Goal: Information Seeking & Learning: Learn about a topic

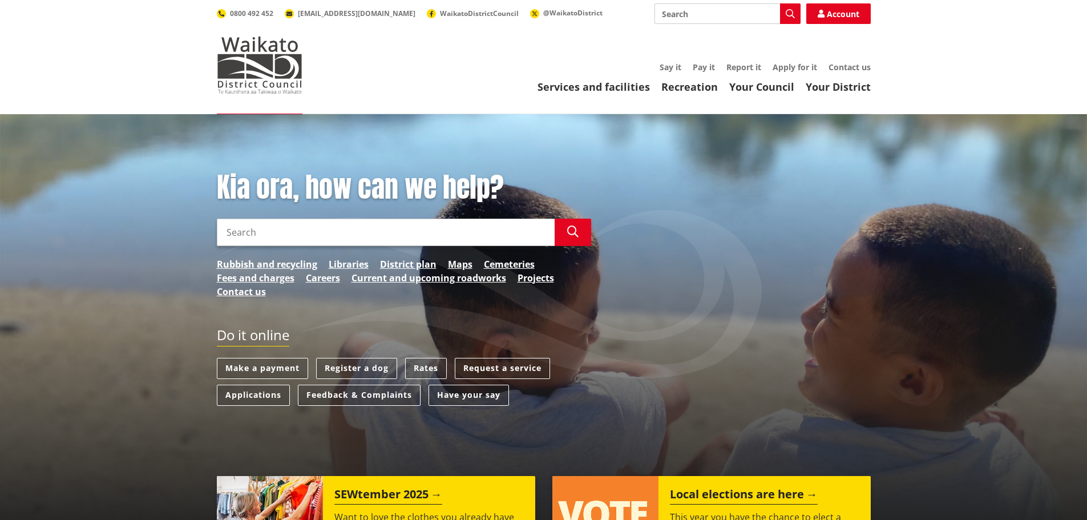
click at [387, 221] on input "Search" at bounding box center [386, 231] width 338 height 27
type input "Animal"
click at [584, 232] on button "Search" at bounding box center [573, 231] width 37 height 27
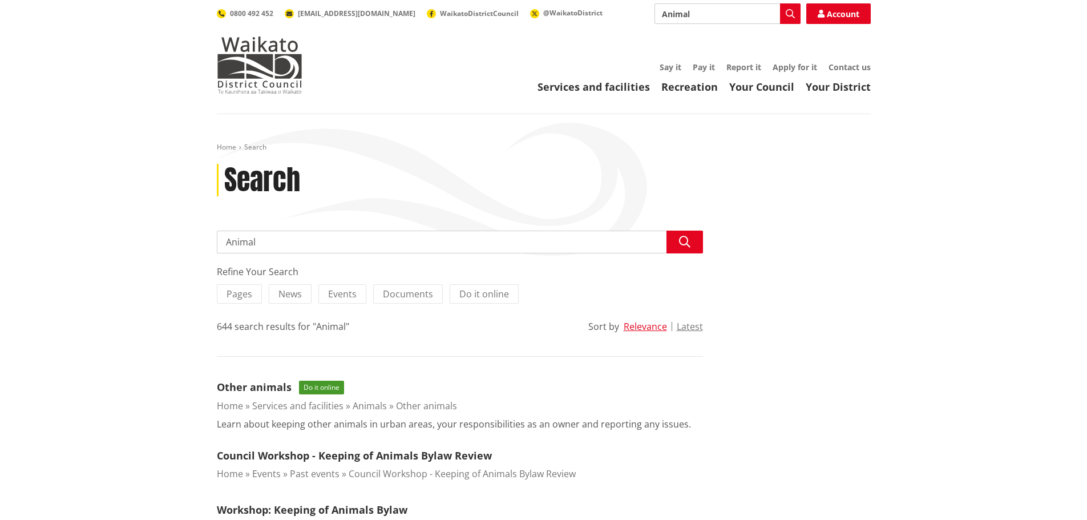
drag, startPoint x: 277, startPoint y: 245, endPoint x: 157, endPoint y: 240, distance: 119.3
type input "Roaming Dog"
click at [686, 241] on icon "button" at bounding box center [684, 241] width 11 height 11
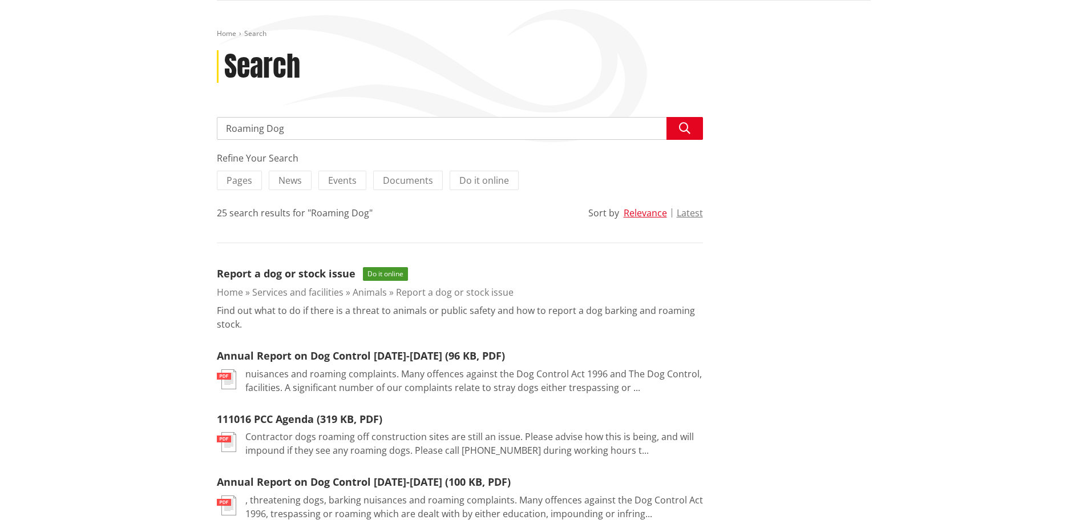
scroll to position [114, 0]
click at [259, 275] on link "Report a dog or stock issue" at bounding box center [286, 273] width 139 height 14
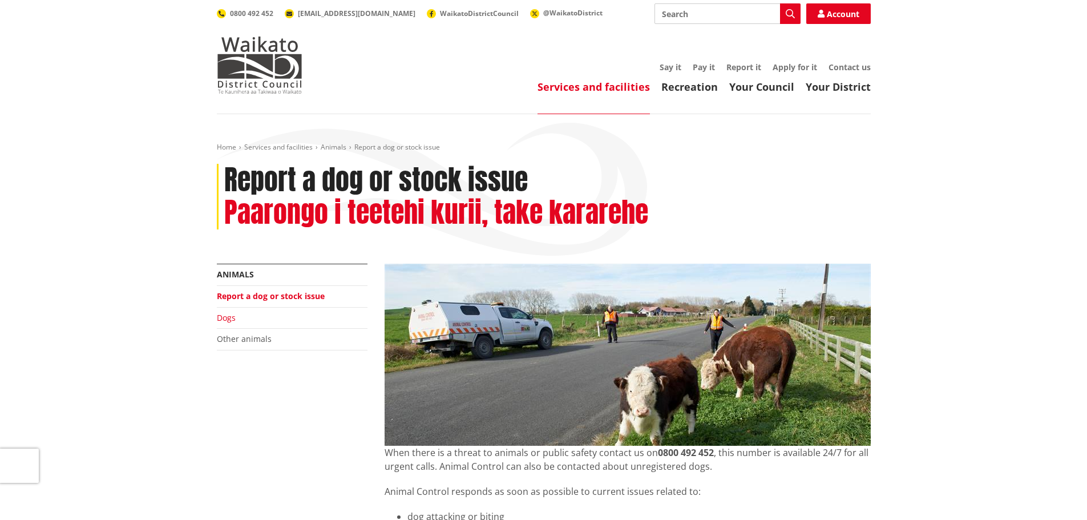
click at [226, 318] on link "Dogs" at bounding box center [226, 317] width 19 height 11
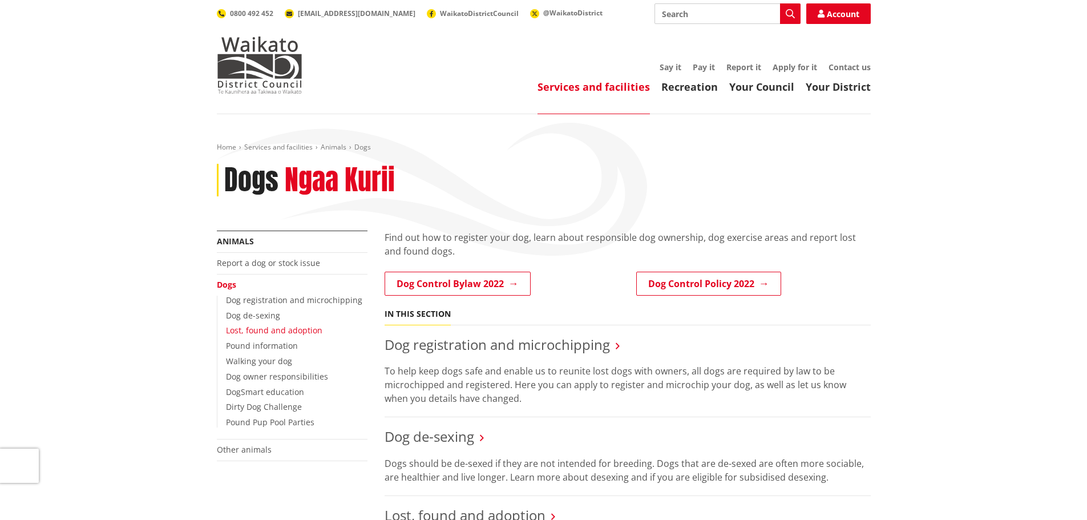
click at [277, 333] on link "Lost, found and adoption" at bounding box center [274, 330] width 96 height 11
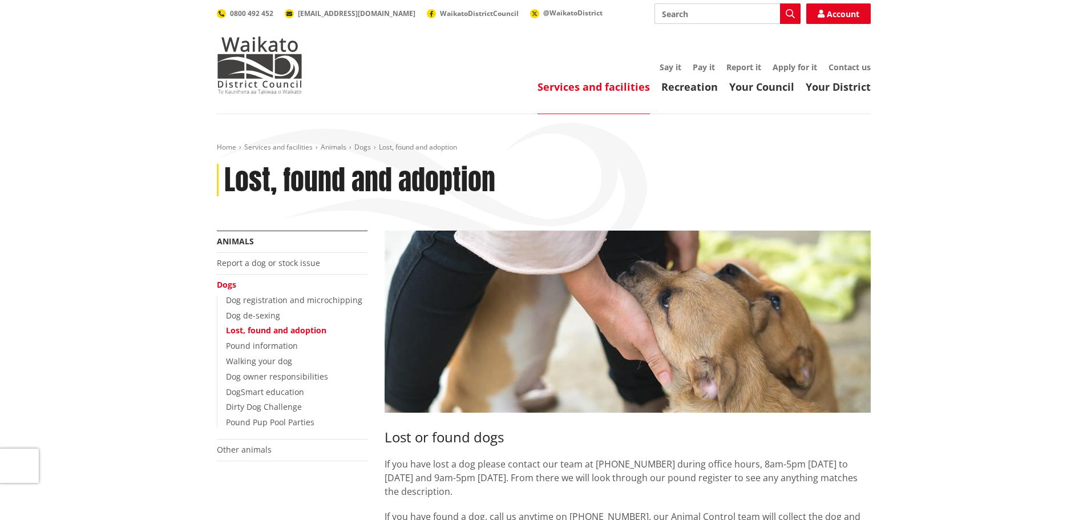
click at [185, 35] on header "Toggle search Toggle navigation Services and facilities Recreation Your Council…" at bounding box center [543, 57] width 1087 height 114
click at [184, 36] on header "Toggle search Toggle navigation Services and facilities Recreation Your Council…" at bounding box center [543, 57] width 1087 height 114
drag, startPoint x: 188, startPoint y: 29, endPoint x: 173, endPoint y: 2, distance: 30.9
click at [188, 29] on header "Toggle search Toggle navigation Services and facilities Recreation Your Council…" at bounding box center [543, 57] width 1087 height 114
